Goal: Book appointment/travel/reservation

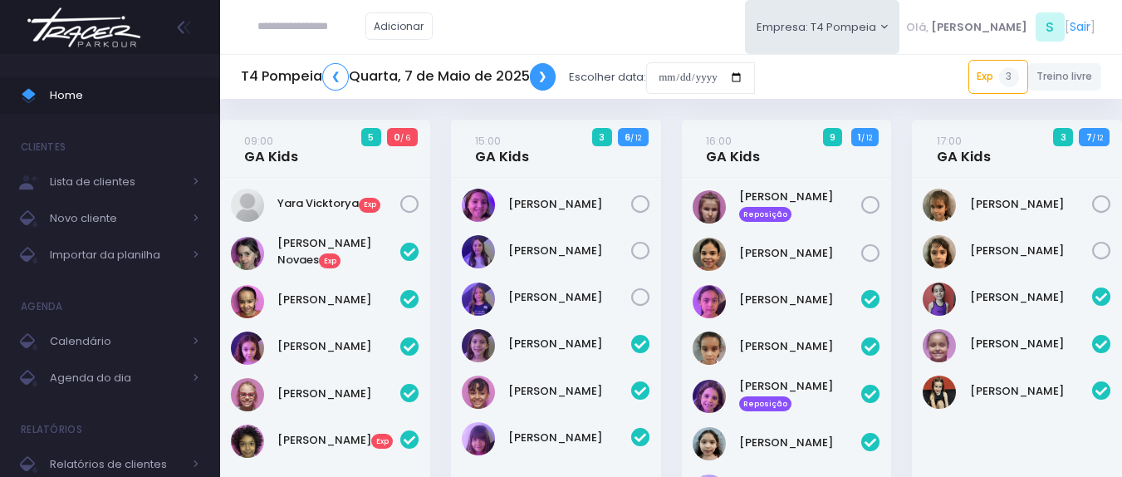
click at [542, 79] on link "❯" at bounding box center [543, 76] width 27 height 27
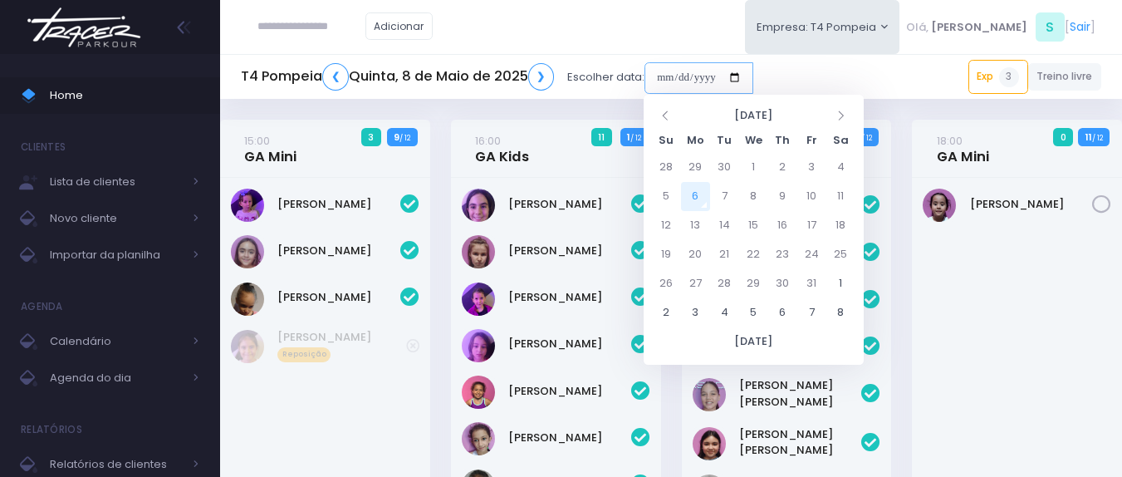
click at [678, 81] on input "date" at bounding box center [698, 78] width 109 height 32
click at [693, 187] on td "6" at bounding box center [695, 196] width 29 height 29
type input "**********"
click at [694, 186] on td "6" at bounding box center [695, 196] width 29 height 29
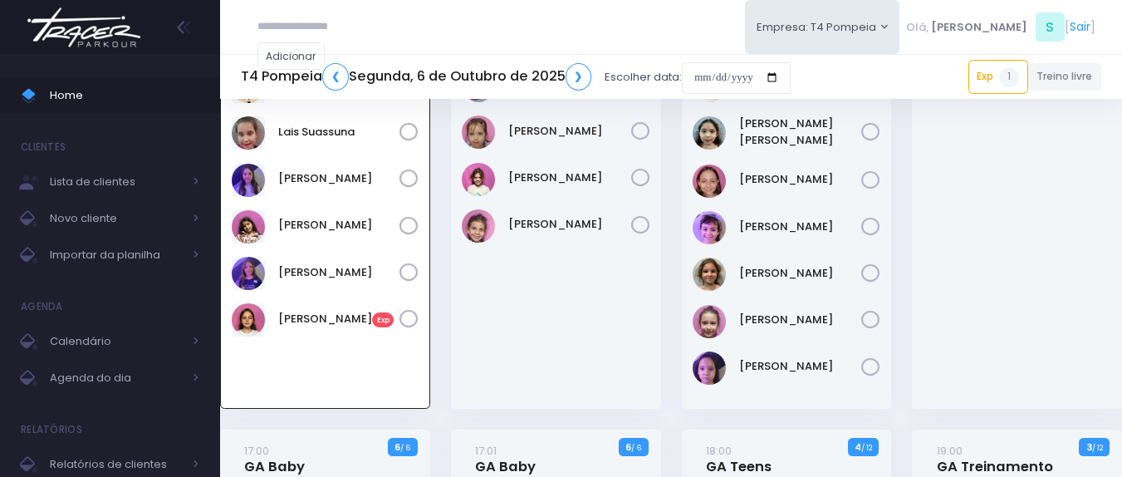
scroll to position [120, 0]
